Goal: Information Seeking & Learning: Check status

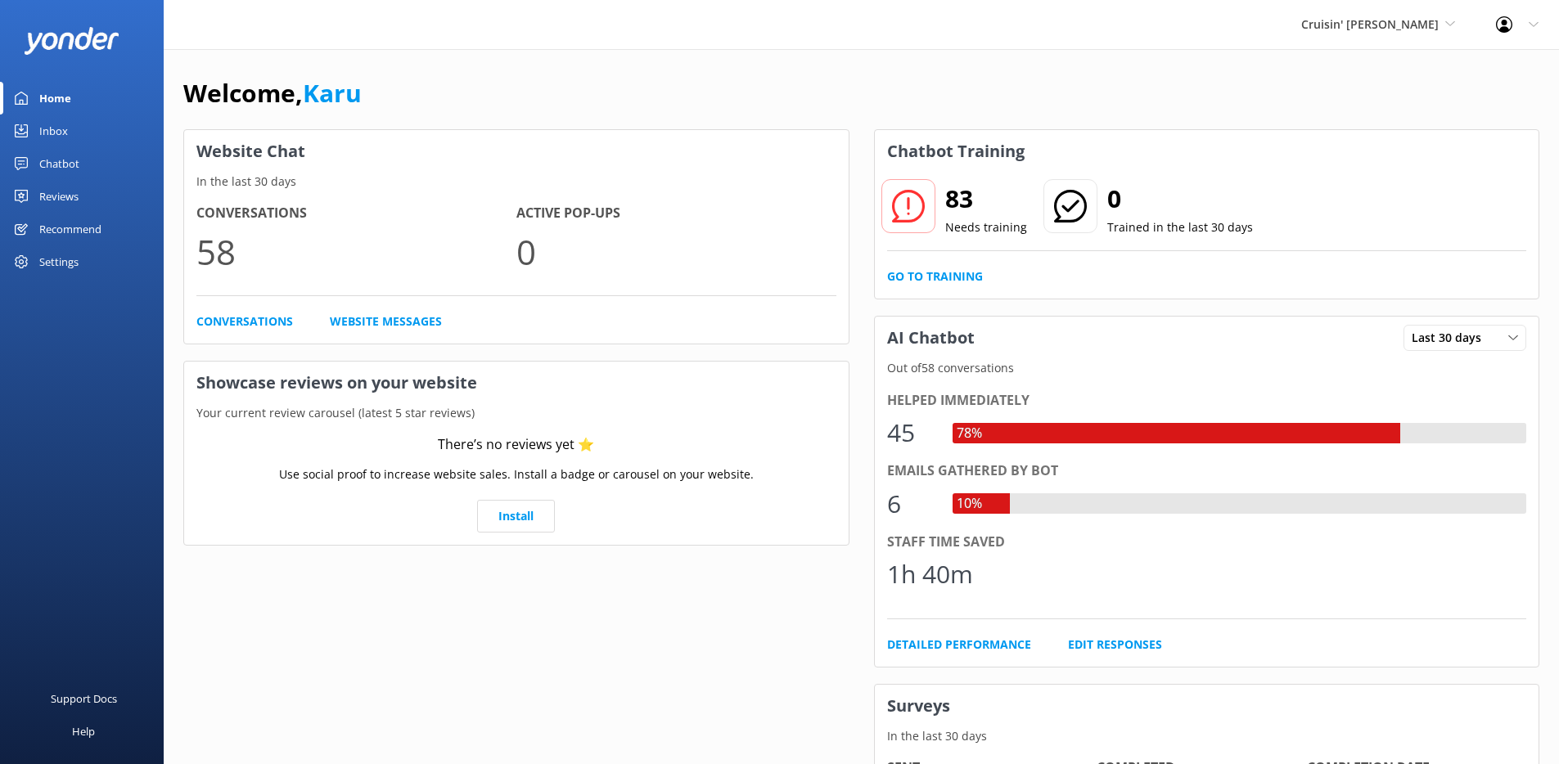
click at [70, 160] on div "Chatbot" at bounding box center [59, 163] width 40 height 33
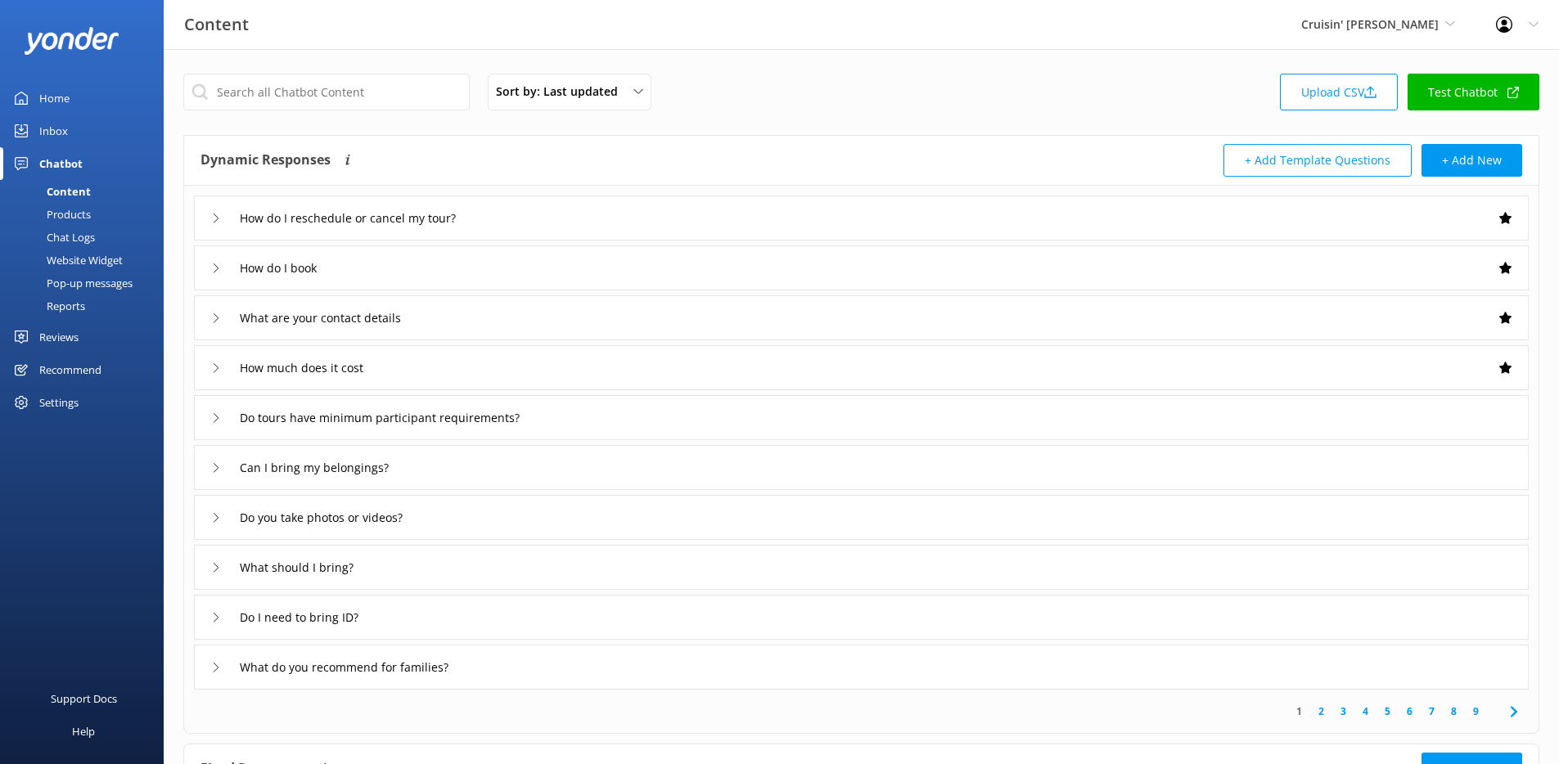
click at [84, 309] on div "Reports" at bounding box center [47, 306] width 75 height 23
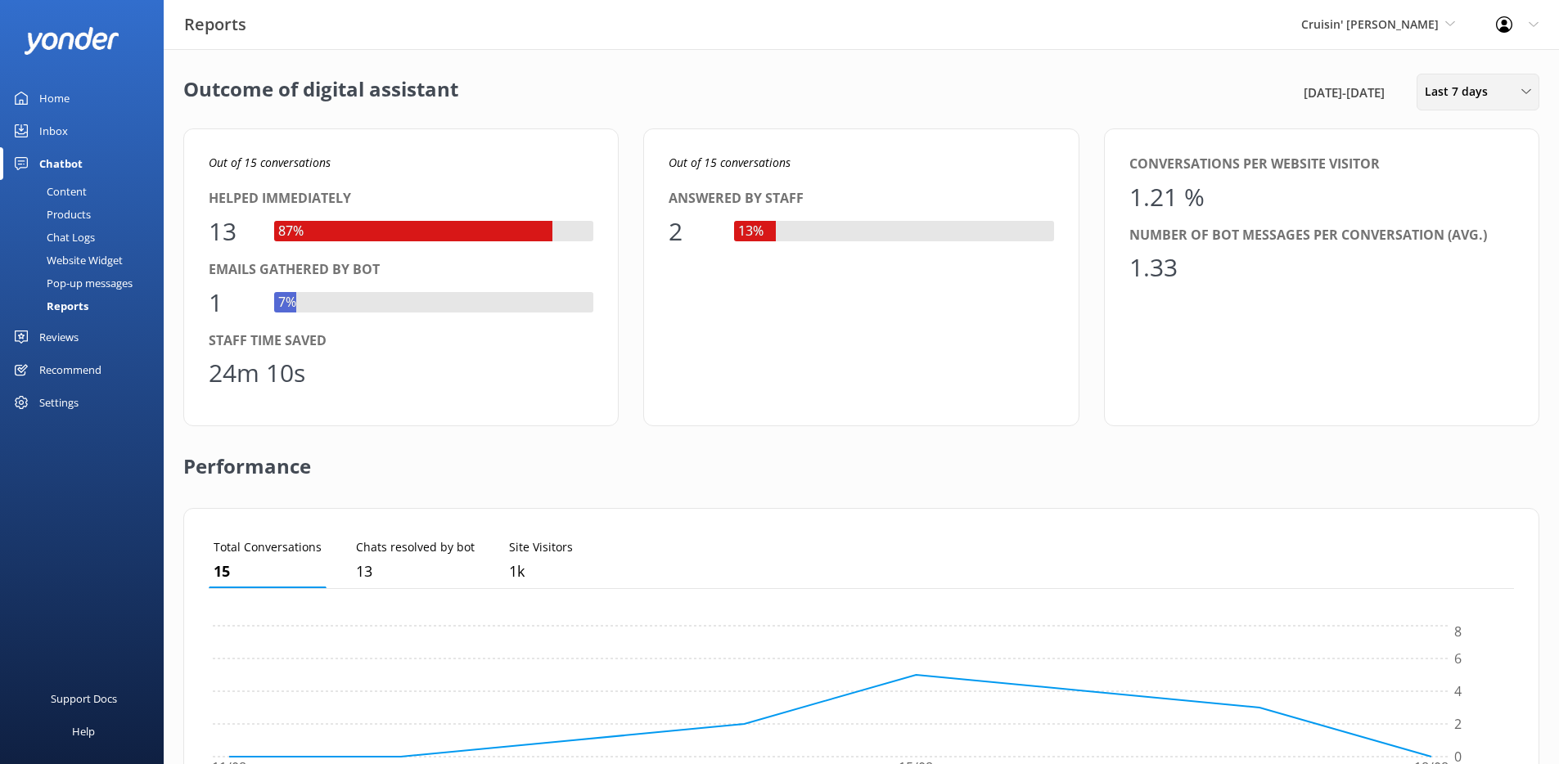
click at [1480, 108] on div "Last 7 days Last 7 days Last 30 days Last month Last 90 days Last 180 days Cust…" at bounding box center [1478, 92] width 123 height 37
click at [1463, 173] on link "Last 30 days" at bounding box center [1490, 163] width 146 height 33
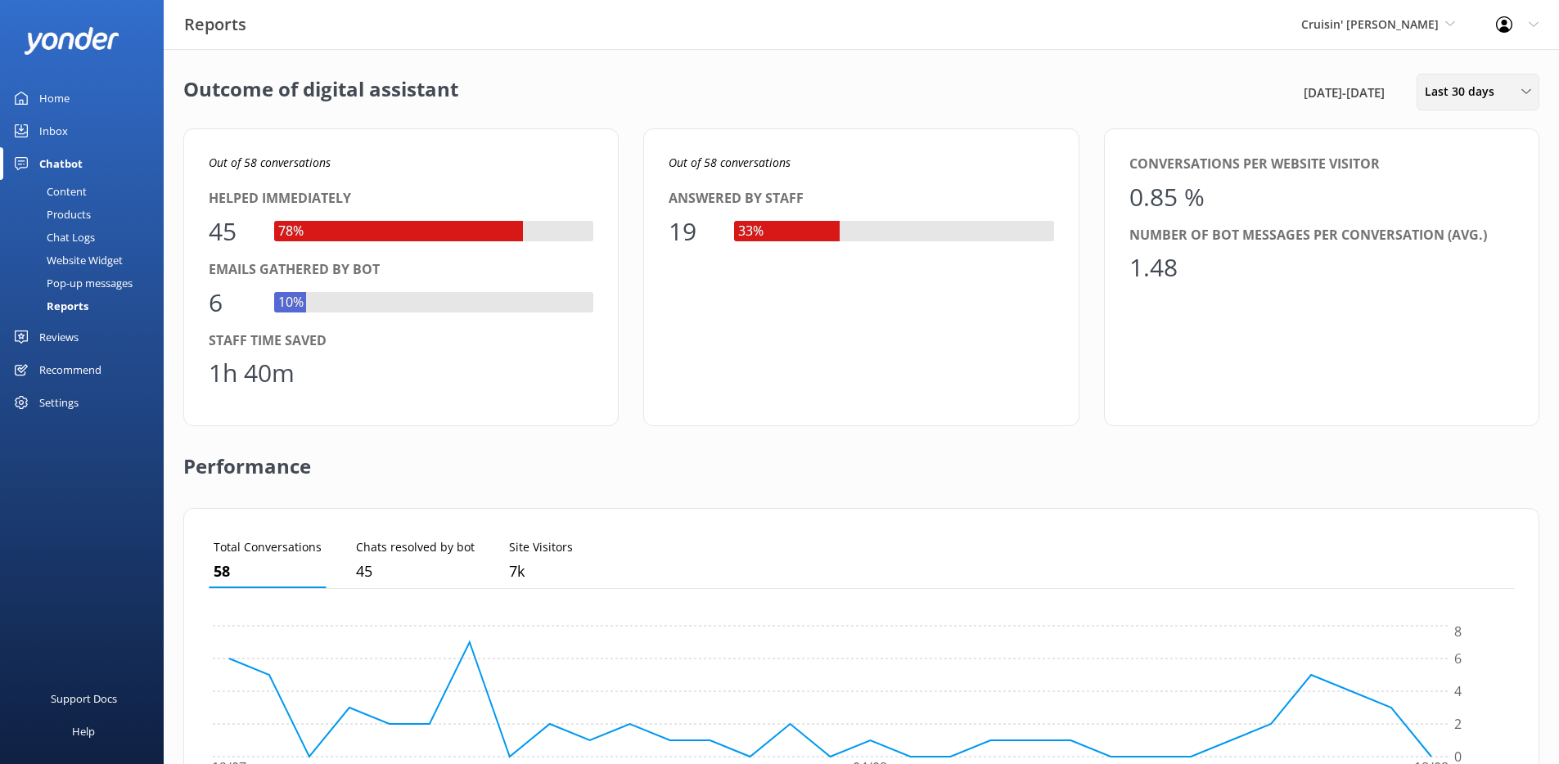
click at [1442, 87] on span "Last 30 days" at bounding box center [1464, 92] width 79 height 18
click at [1469, 229] on div "Last 90 days" at bounding box center [1455, 230] width 58 height 16
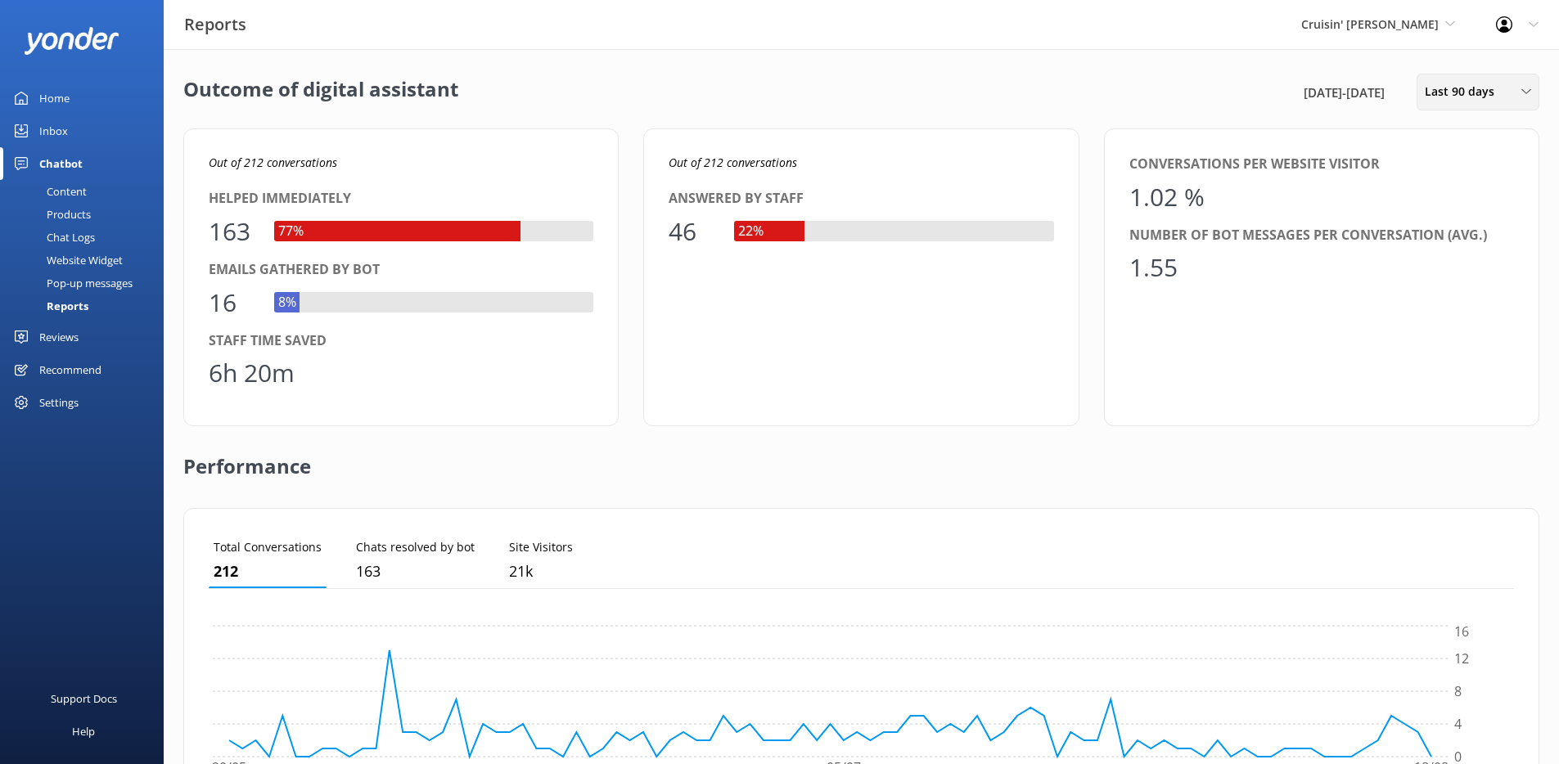
click at [1484, 103] on div "Last 90 days Last 7 days Last 30 days Last month Last 90 days Last 180 days Cus…" at bounding box center [1478, 92] width 123 height 37
click at [1476, 134] on div "Last 7 days" at bounding box center [1452, 131] width 52 height 16
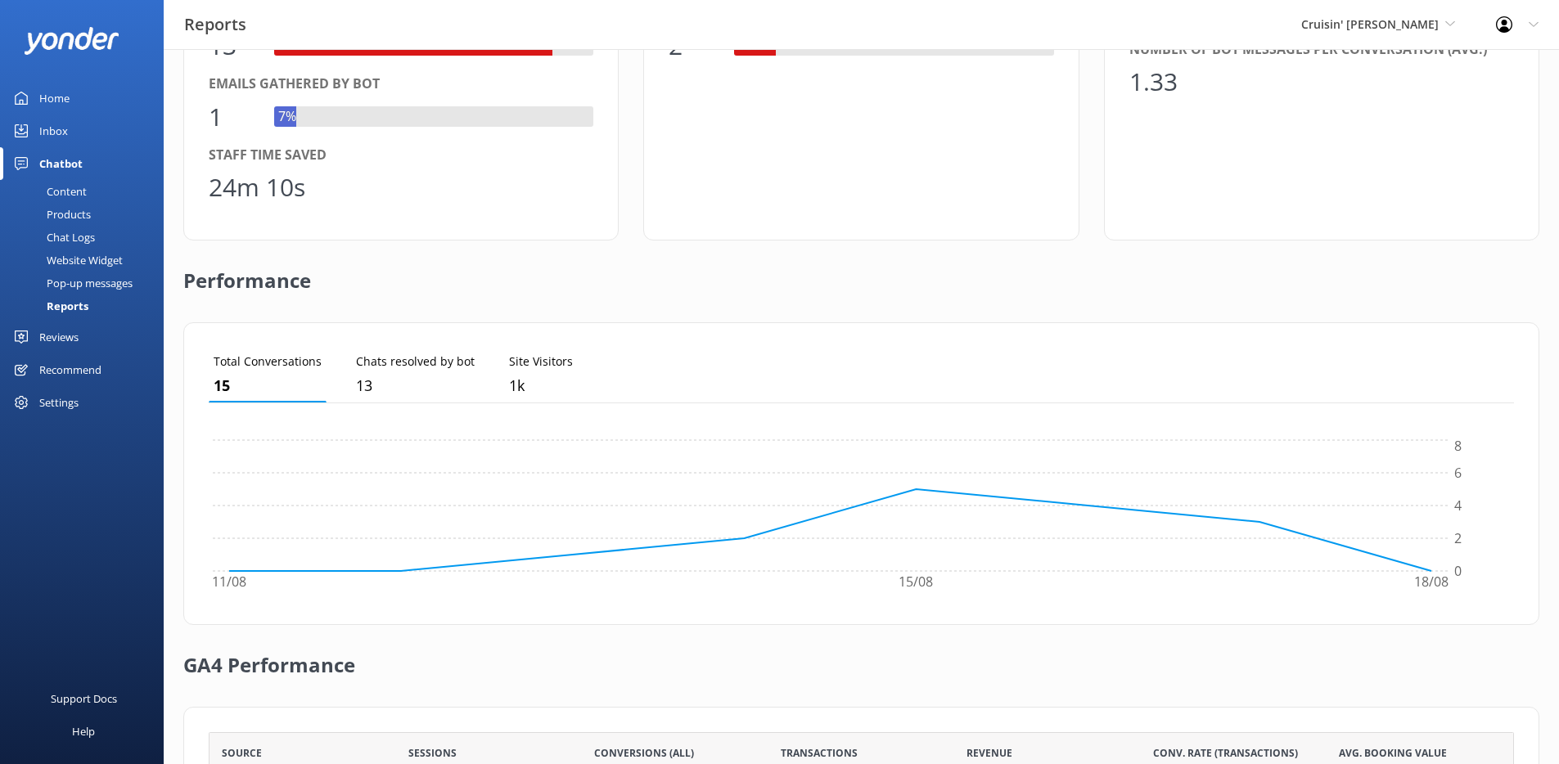
scroll to position [376, 0]
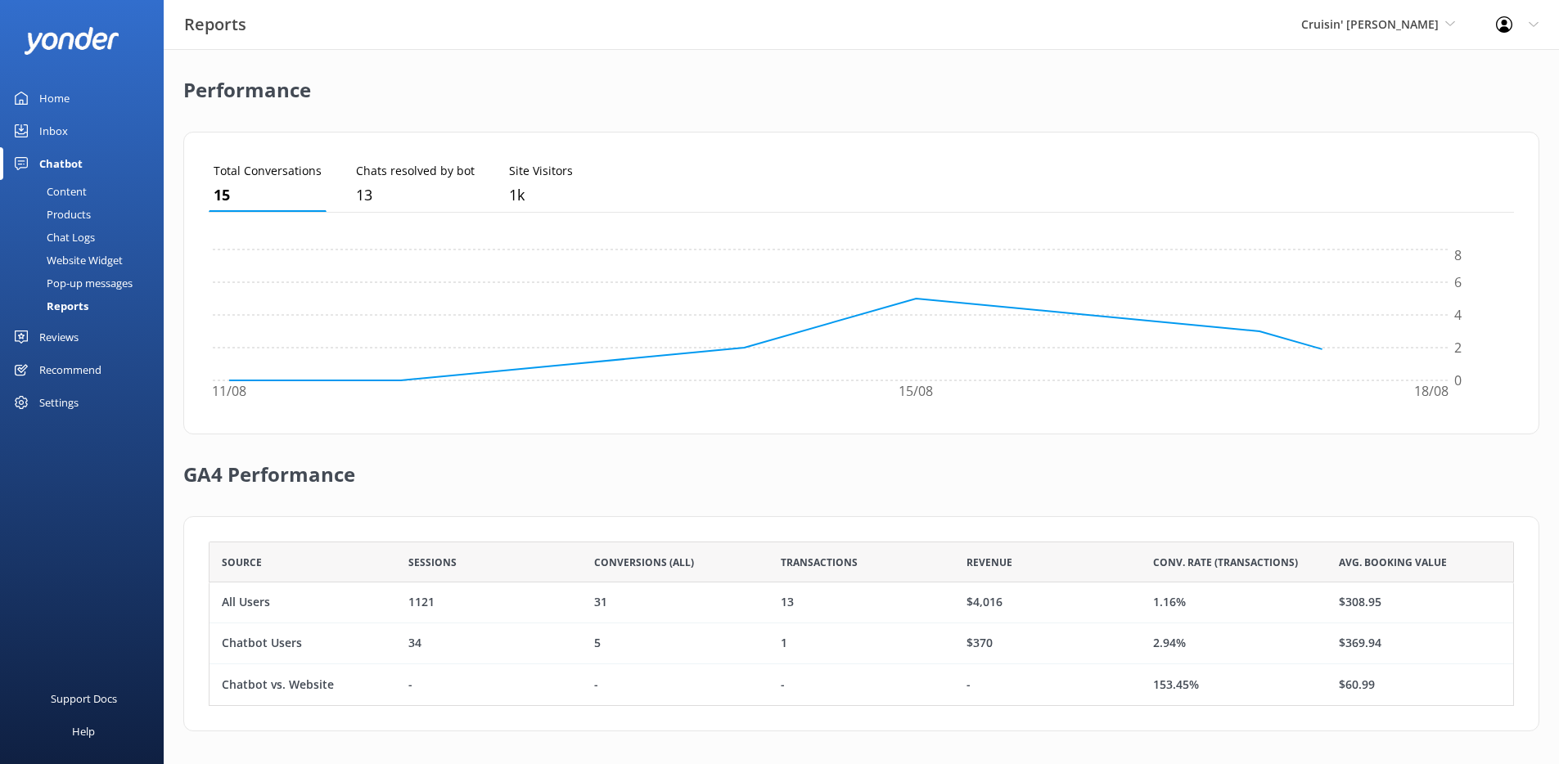
scroll to position [152, 1293]
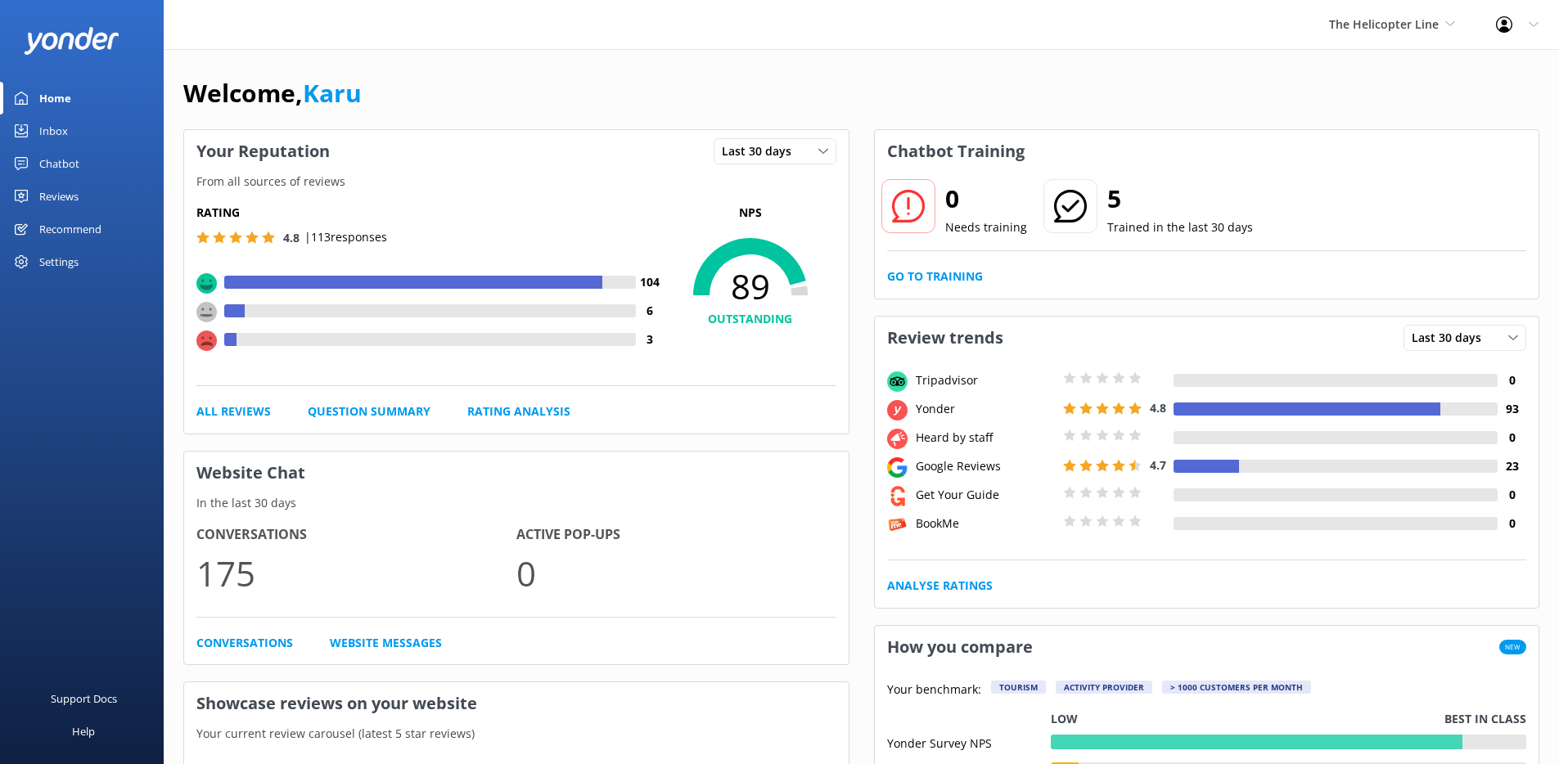
click at [56, 167] on div "Chatbot" at bounding box center [59, 163] width 40 height 33
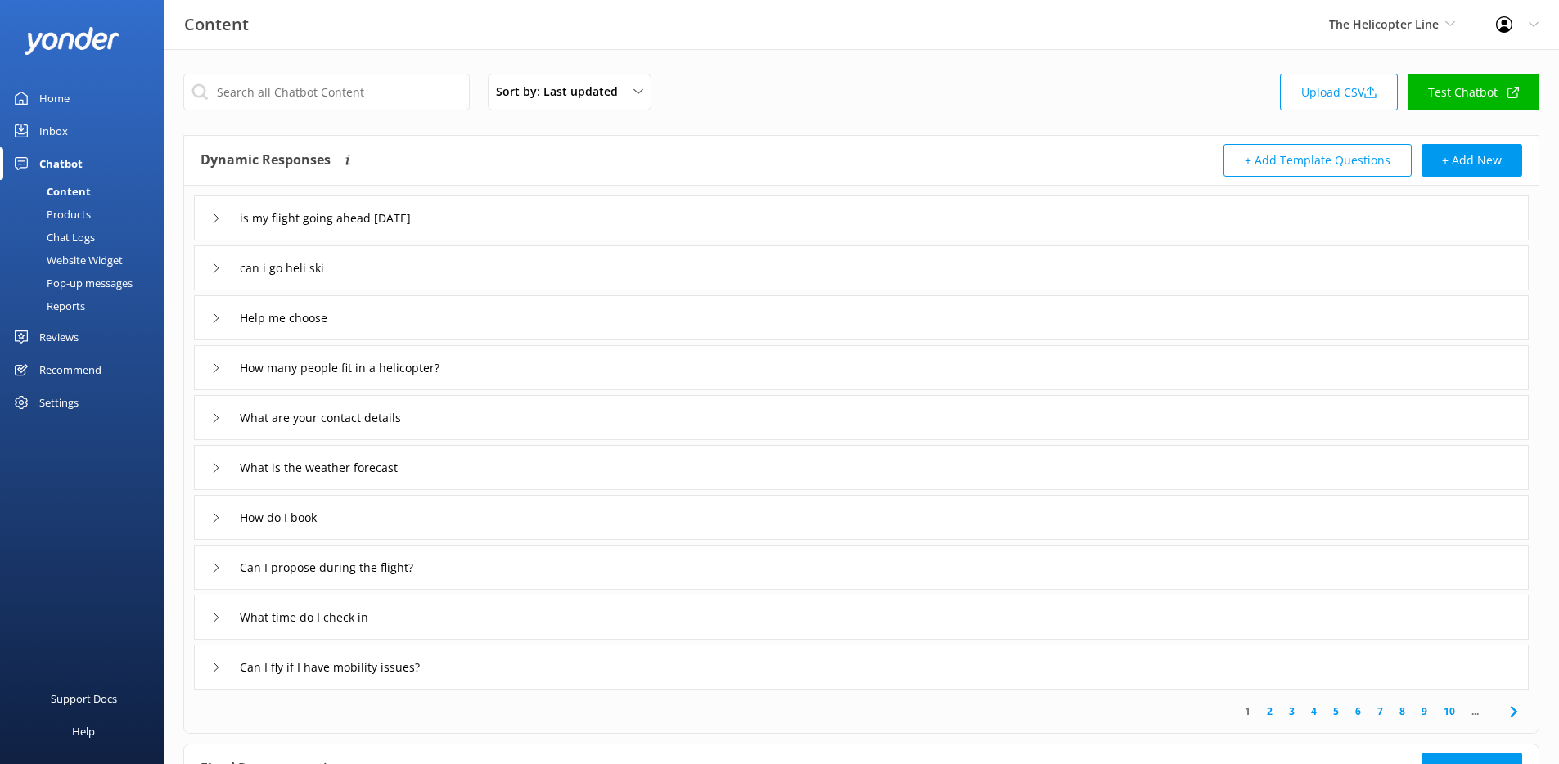
click at [70, 310] on div "Reports" at bounding box center [47, 306] width 75 height 23
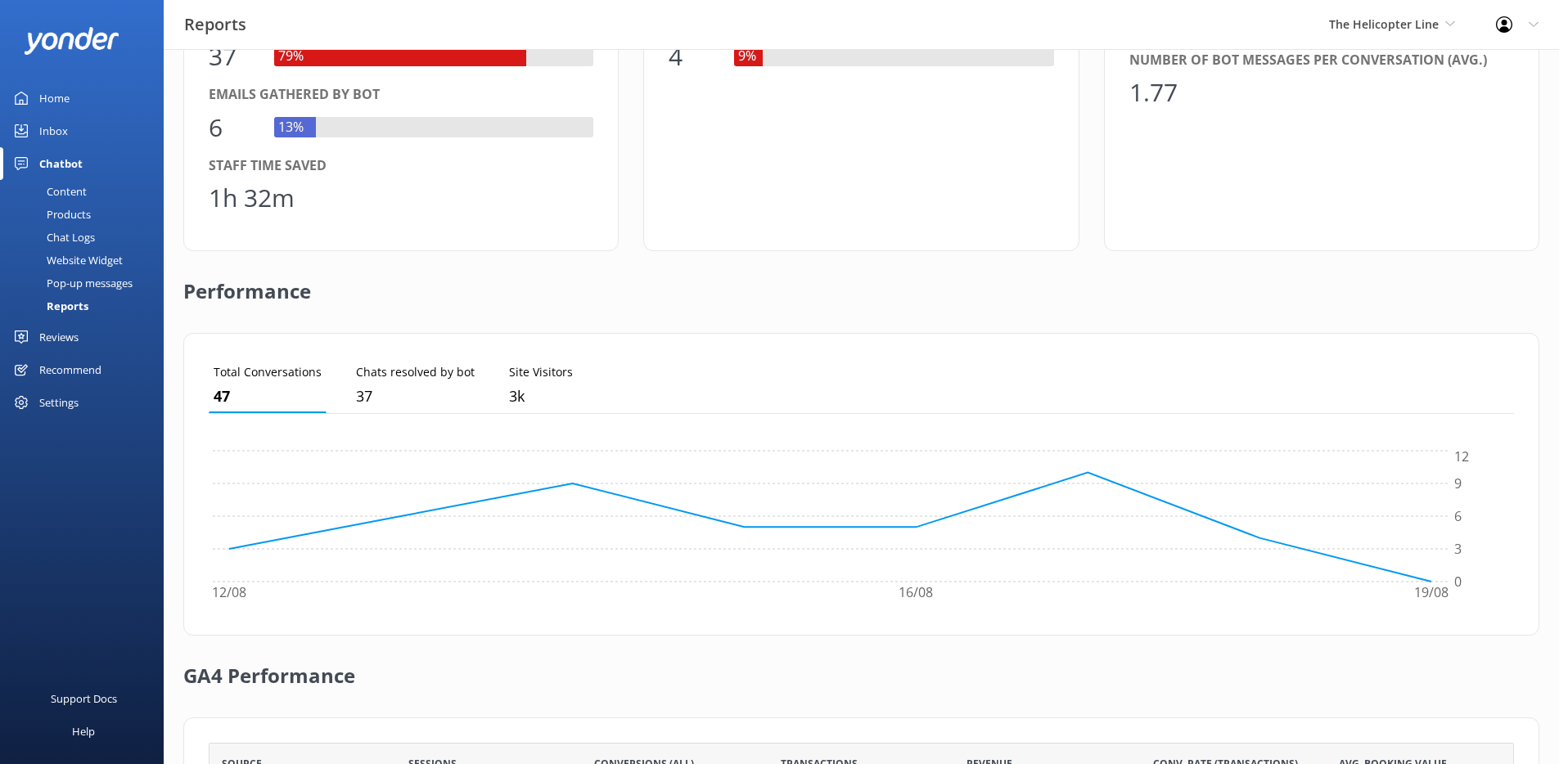
scroll to position [376, 0]
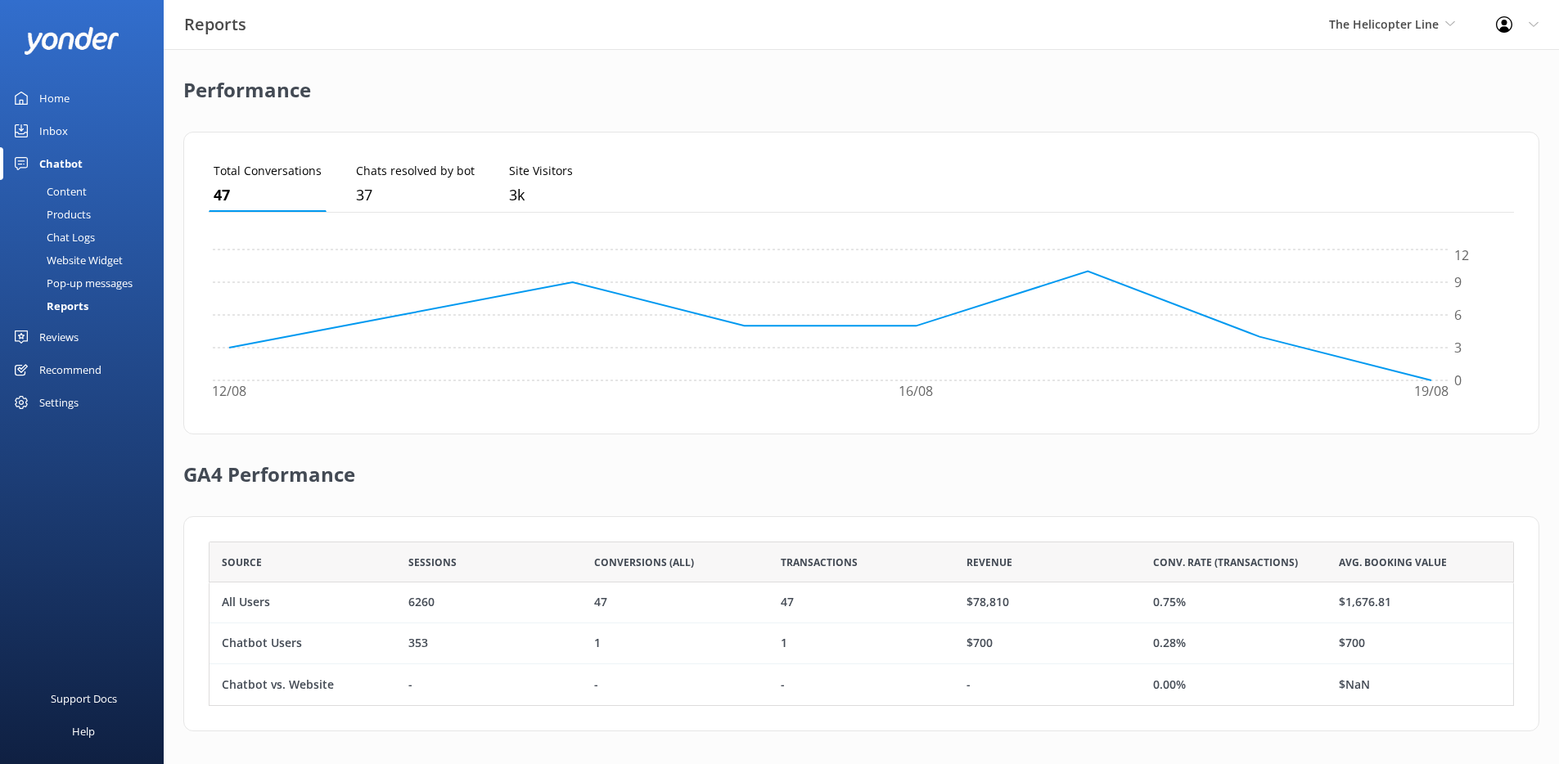
click at [82, 131] on link "Inbox" at bounding box center [82, 131] width 164 height 33
